Goal: Task Accomplishment & Management: Use online tool/utility

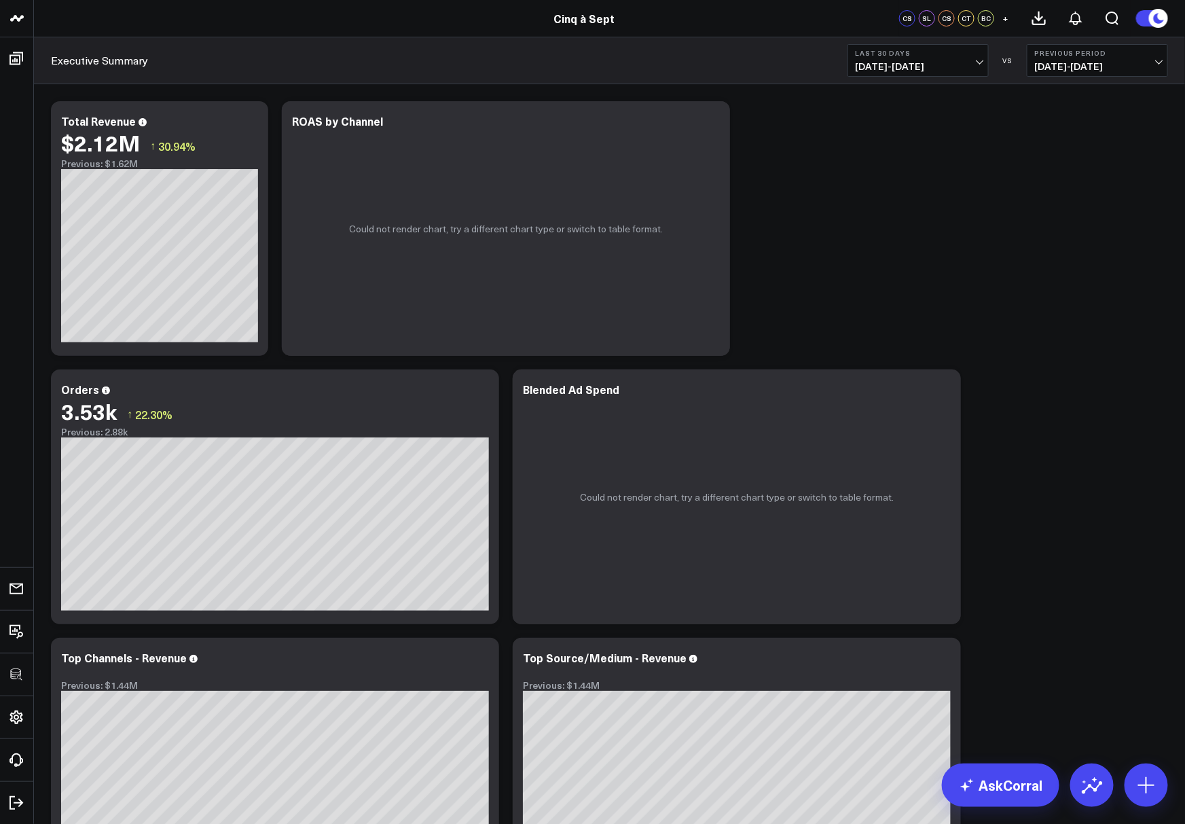
click at [883, 203] on div "Modify via AI Copy link to widget Ask support Remove Create linked copy Executi…" at bounding box center [609, 630] width 1130 height 1073
click at [712, 122] on icon at bounding box center [711, 123] width 3 height 3
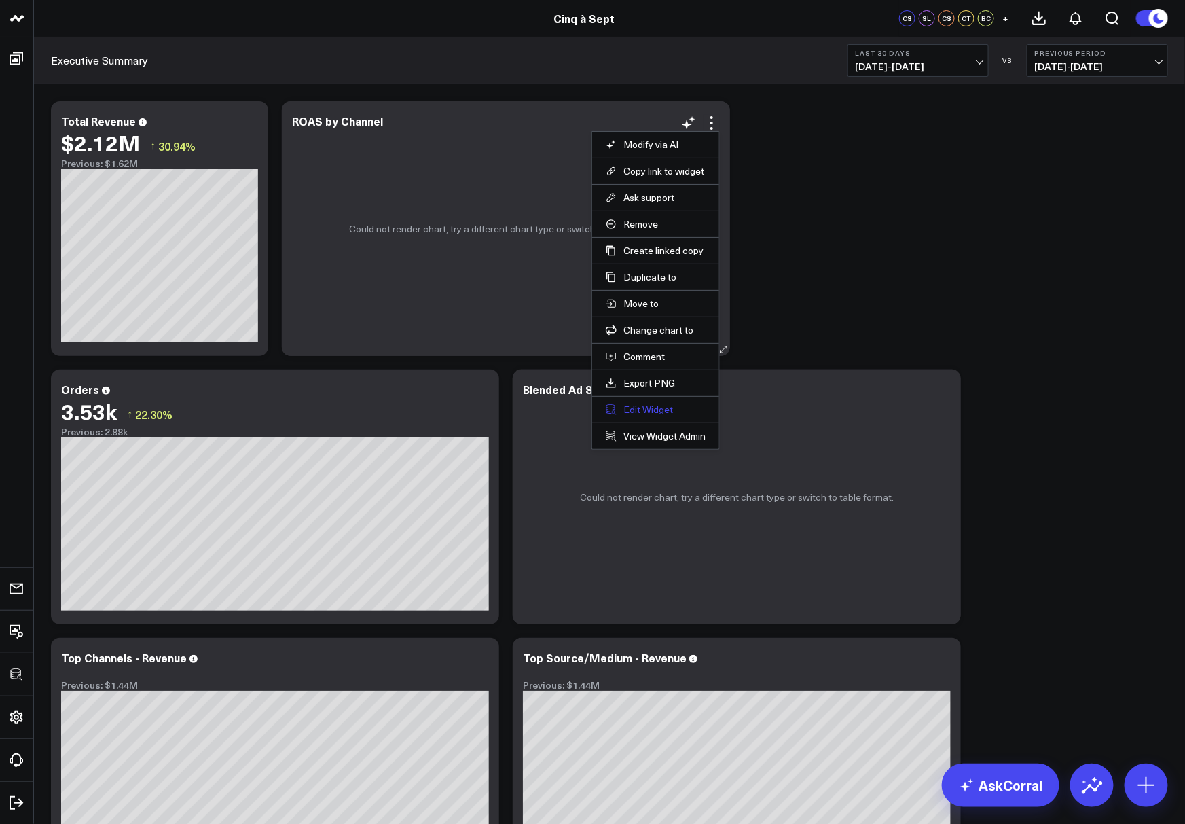
click at [650, 405] on button "Edit Widget" at bounding box center [656, 409] width 100 height 12
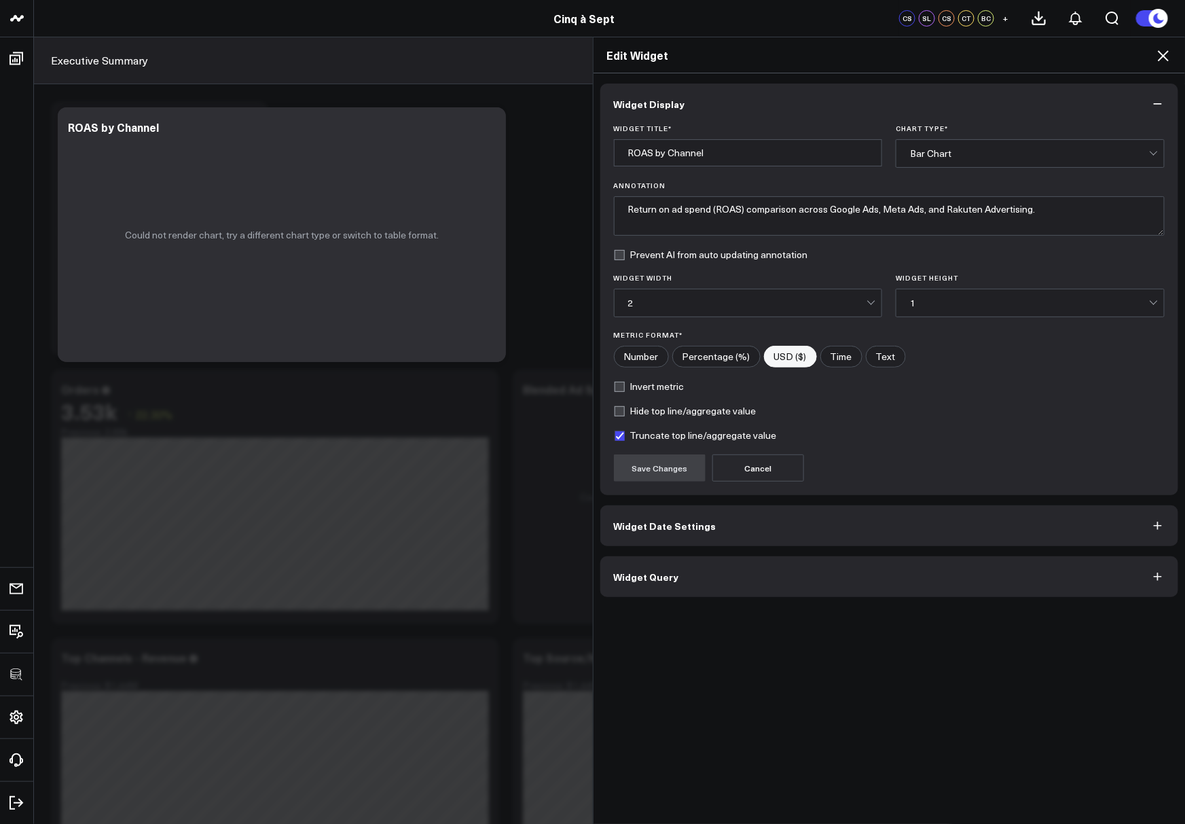
click at [654, 601] on div "Widget Display Widget Title * ROAS by Channel Chart Type * Bar Chart Annotation…" at bounding box center [889, 448] width 592 height 751
click at [659, 576] on span "Widget Query" at bounding box center [646, 576] width 65 height 11
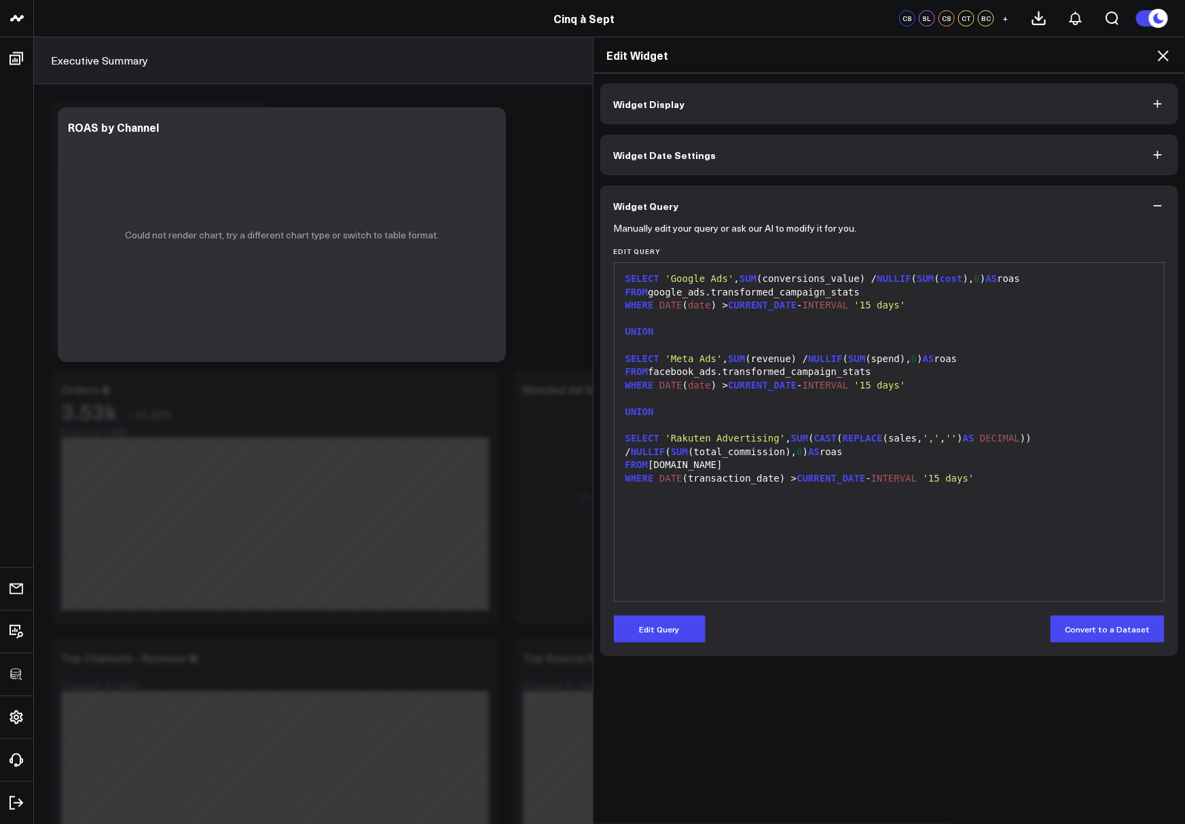
click at [1162, 54] on icon at bounding box center [1163, 55] width 11 height 11
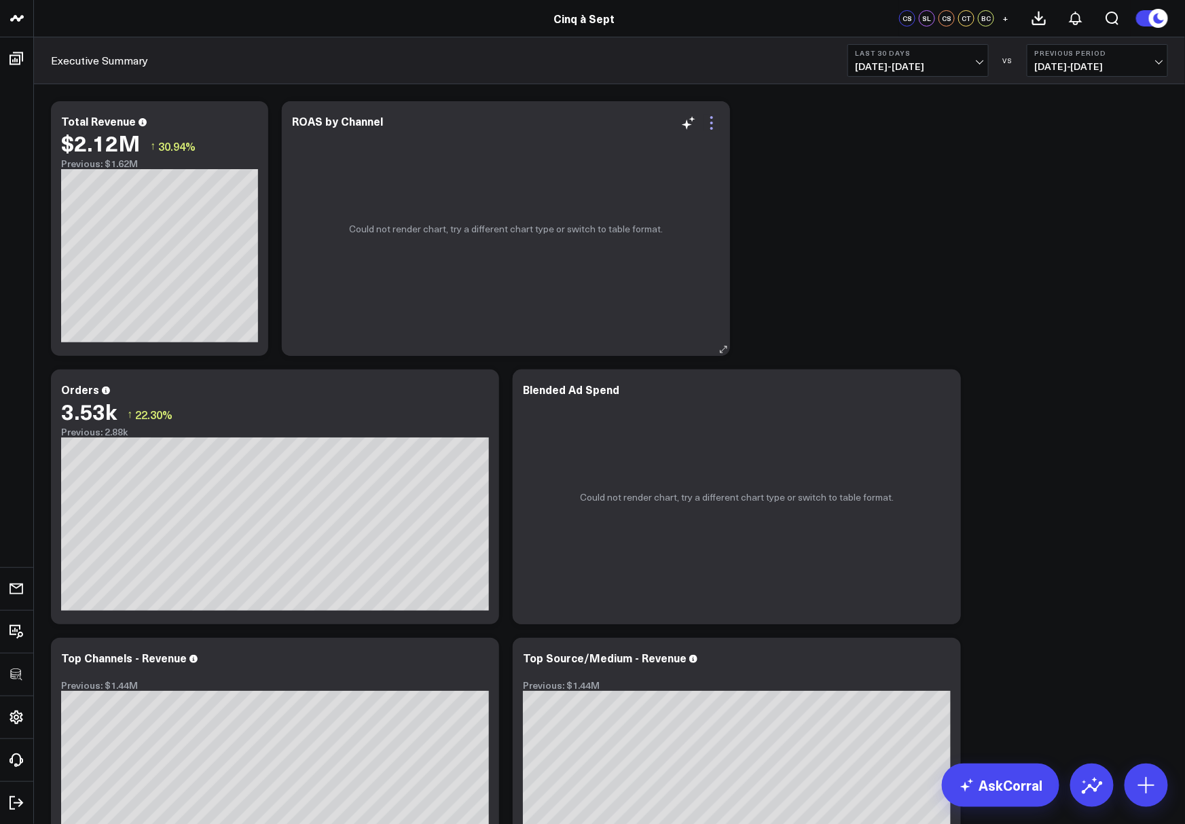
click at [709, 125] on icon at bounding box center [711, 123] width 16 height 16
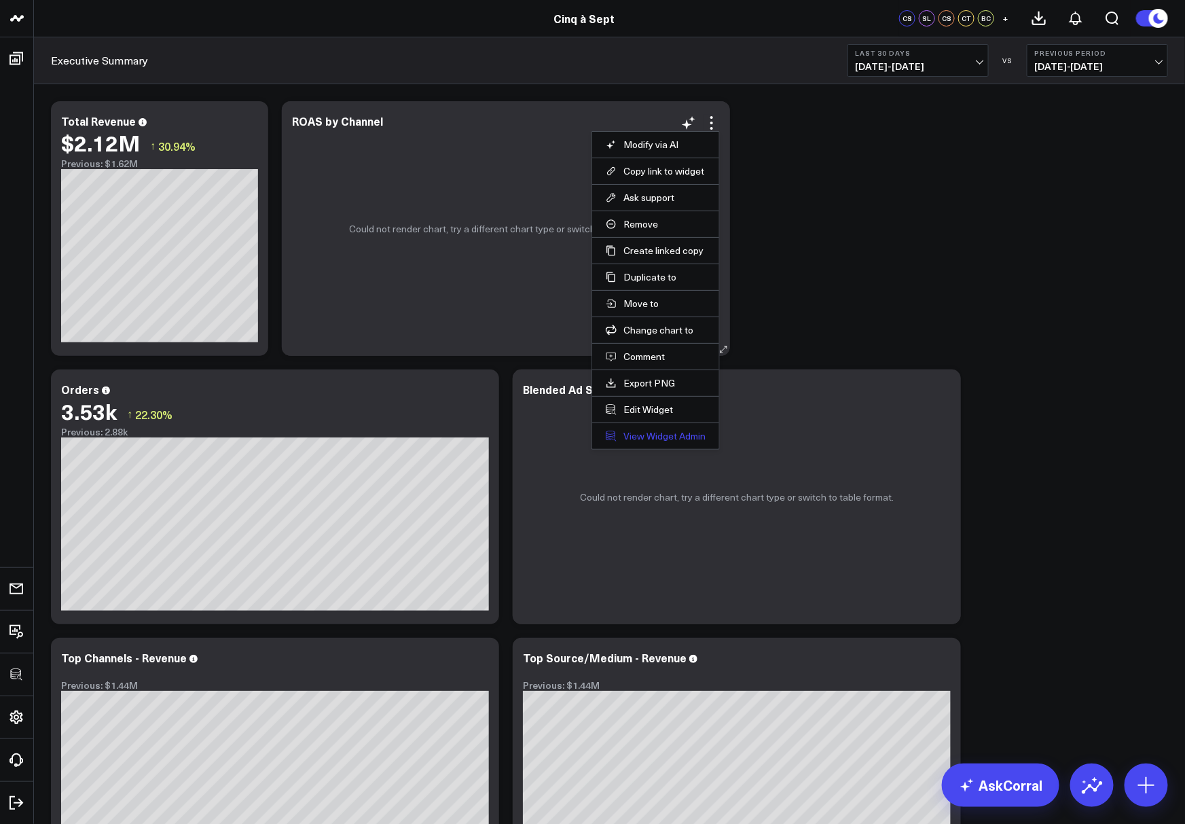
click at [629, 430] on link "View Widget Admin" at bounding box center [656, 436] width 100 height 12
